Goal: Task Accomplishment & Management: Use online tool/utility

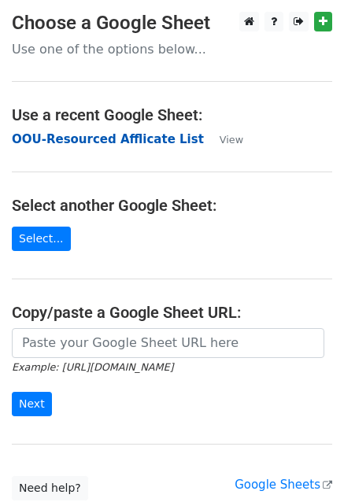
click at [153, 140] on strong "OOU-Resourced Afflicate List" at bounding box center [108, 139] width 192 height 14
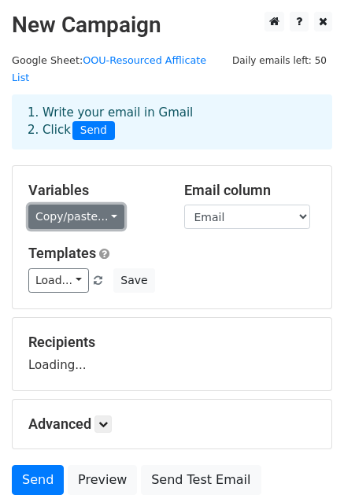
click at [69, 205] on link "Copy/paste..." at bounding box center [76, 217] width 96 height 24
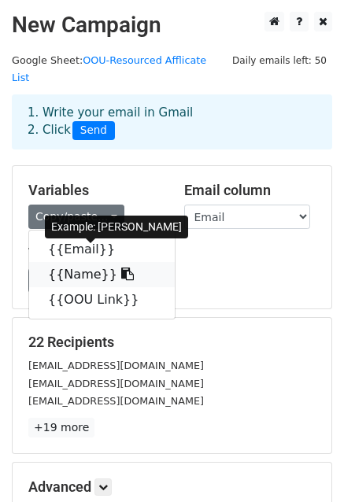
click at [76, 267] on link "{{Name}}" at bounding box center [102, 274] width 146 height 25
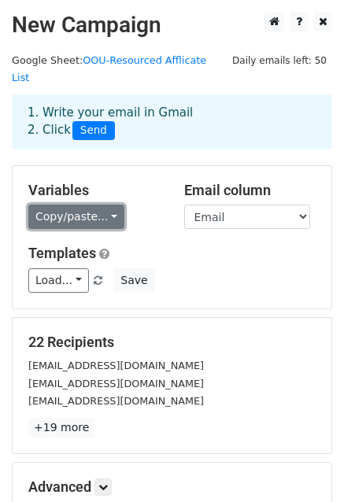
click at [78, 205] on link "Copy/paste..." at bounding box center [76, 217] width 96 height 24
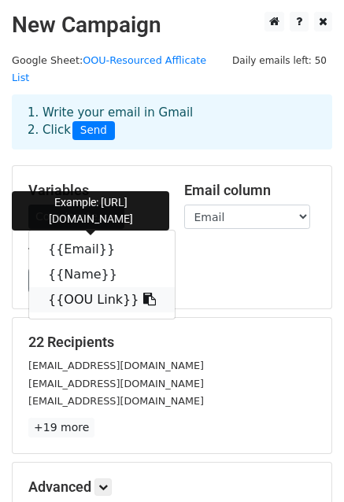
click at [91, 287] on link "{{OOU Link}}" at bounding box center [102, 299] width 146 height 25
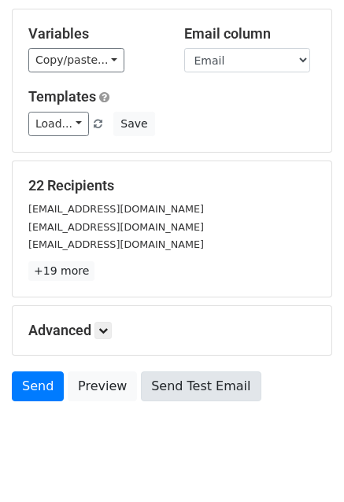
scroll to position [157, 0]
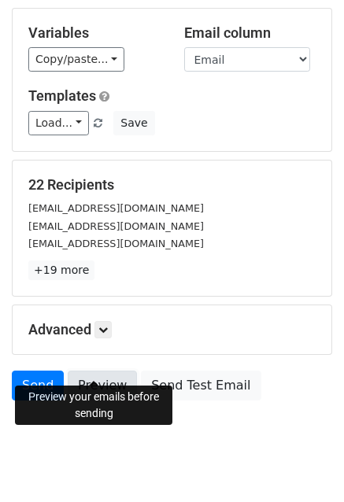
click at [106, 371] on link "Preview" at bounding box center [102, 386] width 69 height 30
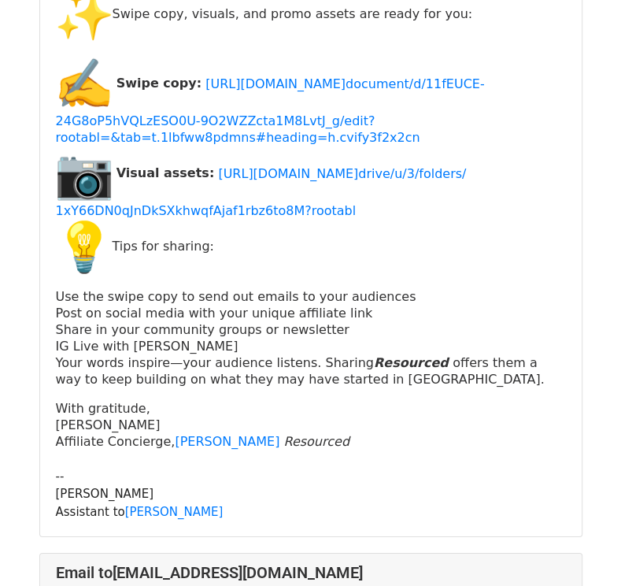
scroll to position [2755, 0]
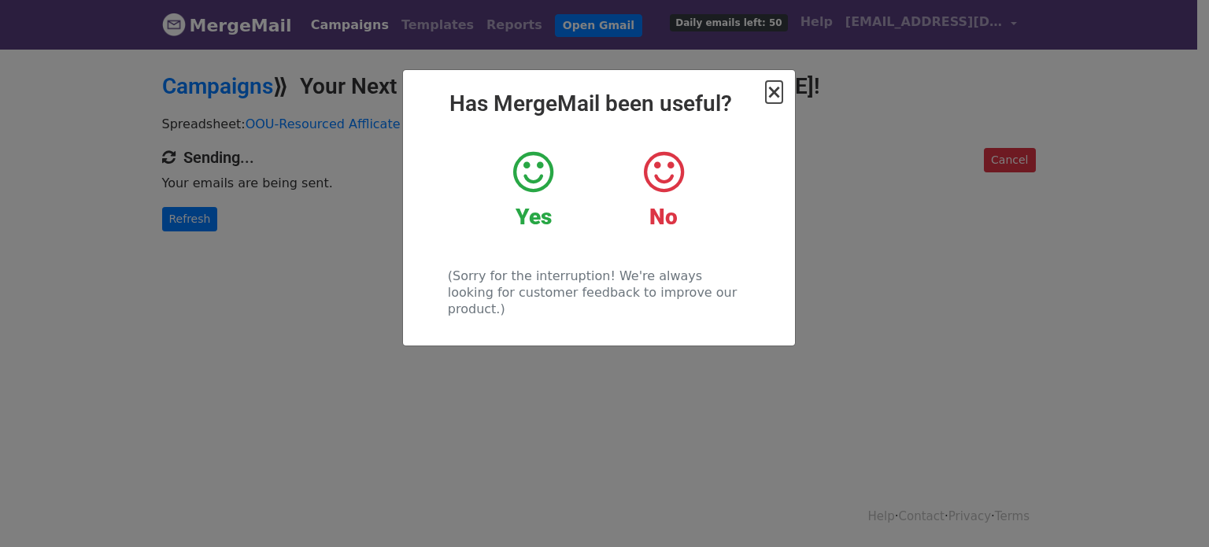
click at [771, 94] on span "×" at bounding box center [774, 92] width 16 height 22
